Goal: Download file/media

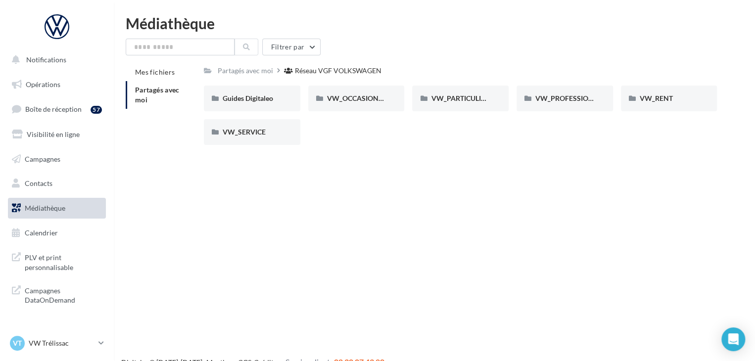
click at [63, 202] on link "Médiathèque" at bounding box center [57, 208] width 102 height 21
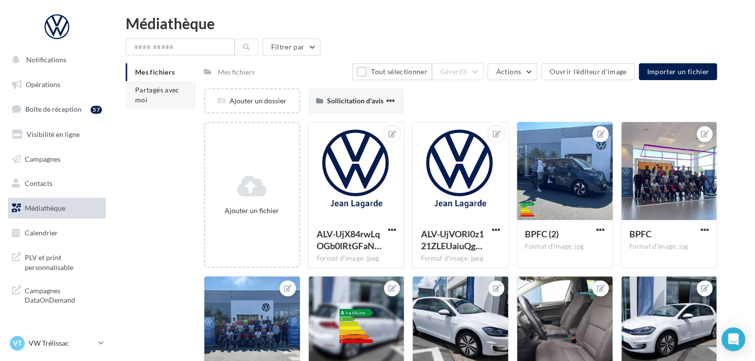
click at [172, 98] on li "Partagés avec moi" at bounding box center [161, 95] width 70 height 28
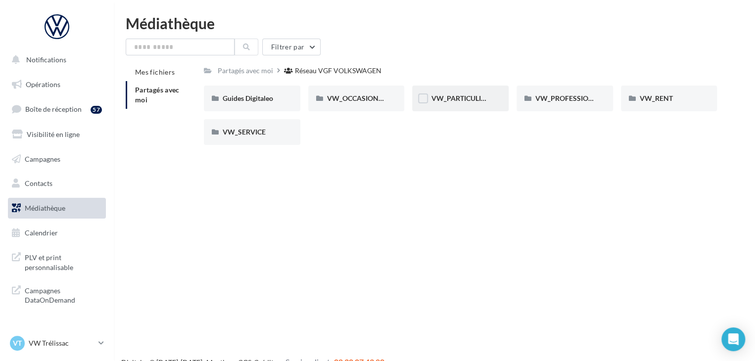
click at [471, 105] on div "VW_PARTICULIERS" at bounding box center [460, 99] width 97 height 26
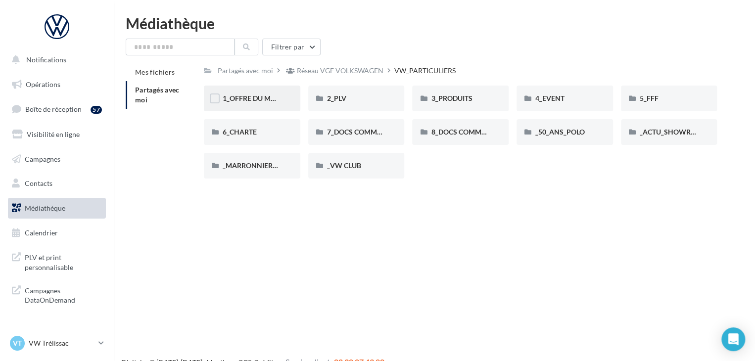
click at [264, 106] on div "1_OFFRE DU MOIS" at bounding box center [252, 99] width 97 height 26
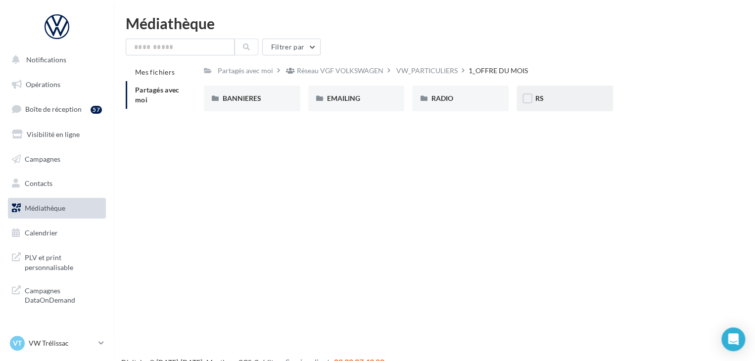
click at [539, 103] on div "RS" at bounding box center [565, 99] width 59 height 10
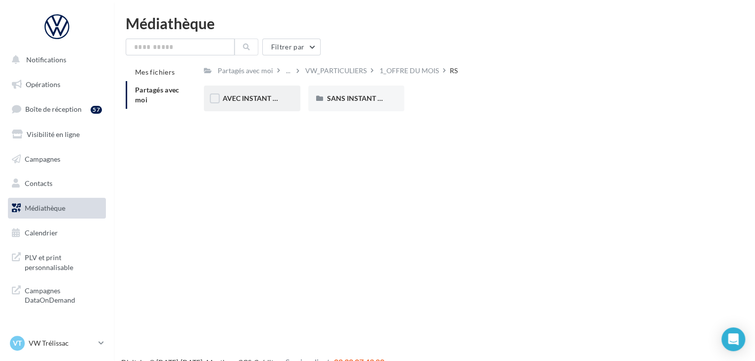
click at [247, 104] on div "AVEC INSTANT VW" at bounding box center [252, 99] width 97 height 26
click at [349, 103] on div "ID.4" at bounding box center [356, 99] width 59 height 10
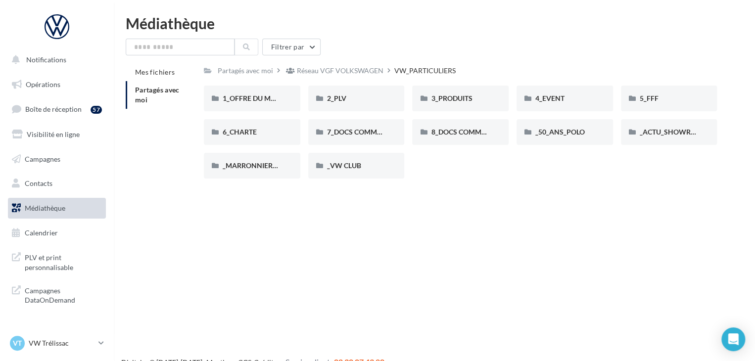
click at [156, 90] on span "Partagés avec moi" at bounding box center [157, 95] width 45 height 18
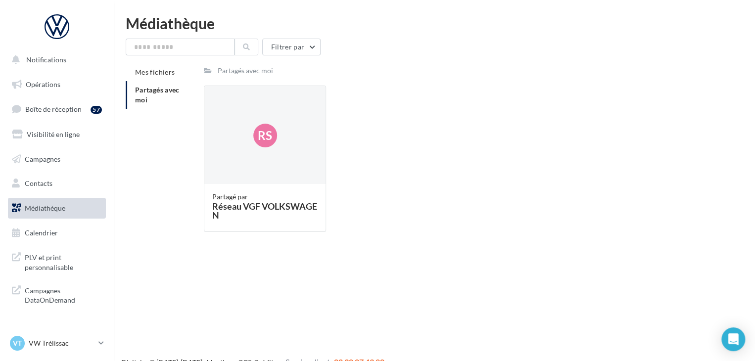
click at [147, 99] on span "Partagés avec moi" at bounding box center [157, 95] width 45 height 18
click at [52, 204] on span "Médiathèque" at bounding box center [45, 208] width 41 height 8
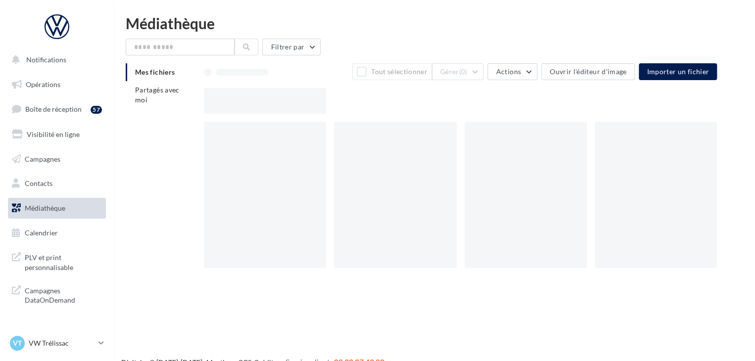
click at [165, 98] on li "Partagés avec moi" at bounding box center [161, 95] width 70 height 28
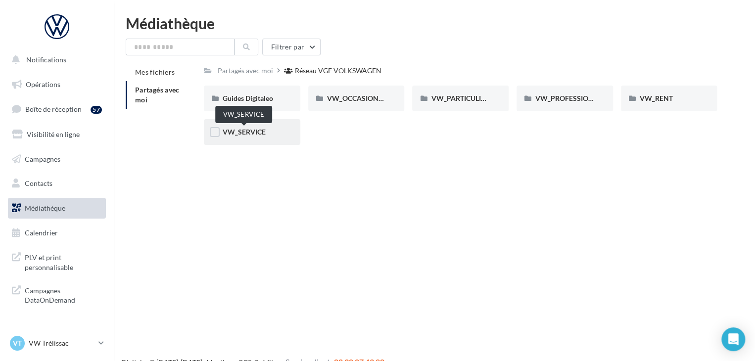
click at [238, 131] on span "VW_SERVICE" at bounding box center [244, 132] width 43 height 8
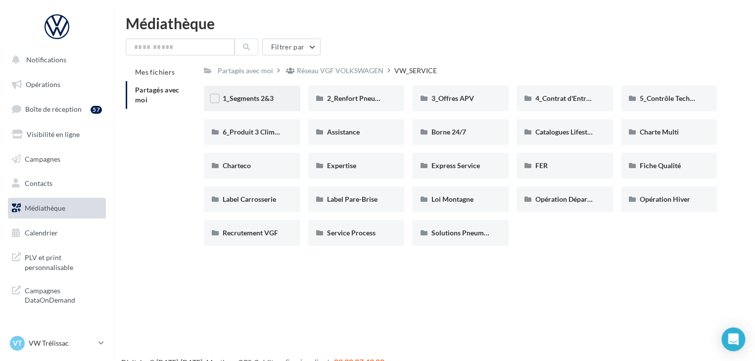
click at [257, 103] on div "1_Segments 2&3" at bounding box center [252, 99] width 59 height 10
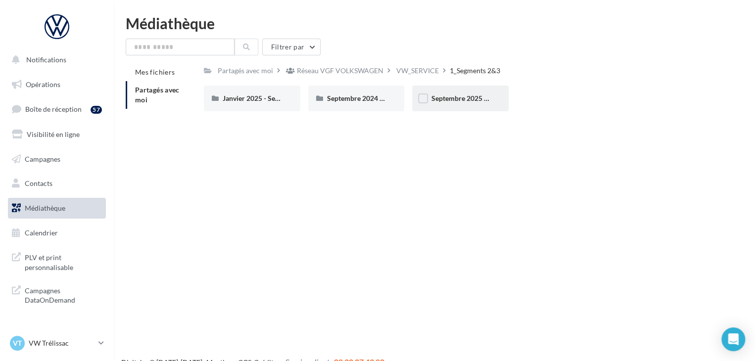
click at [436, 106] on div "Septembre 2025 - Segments 2&3" at bounding box center [460, 99] width 97 height 26
click at [457, 104] on div "GMB" at bounding box center [460, 99] width 97 height 26
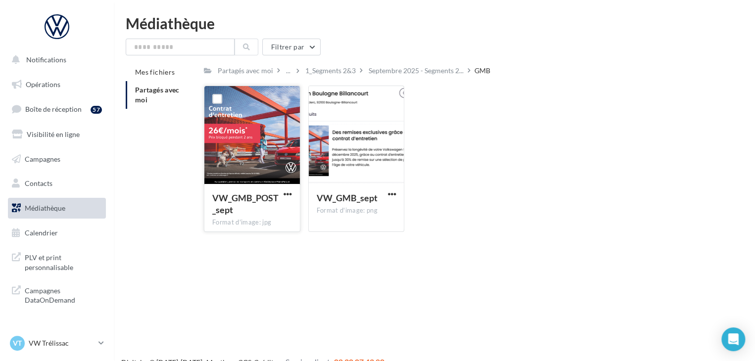
click at [246, 137] on div at bounding box center [252, 135] width 96 height 99
click at [288, 193] on span "button" at bounding box center [288, 194] width 8 height 8
click at [251, 222] on button "Télécharger" at bounding box center [244, 214] width 99 height 26
click at [652, 146] on div "VW_GMB_POST_sept Format d'image: jpg VW_GMB_POST_sept VW_GMB_sept Format d'imag…" at bounding box center [464, 163] width 521 height 154
